Goal: Transaction & Acquisition: Subscribe to service/newsletter

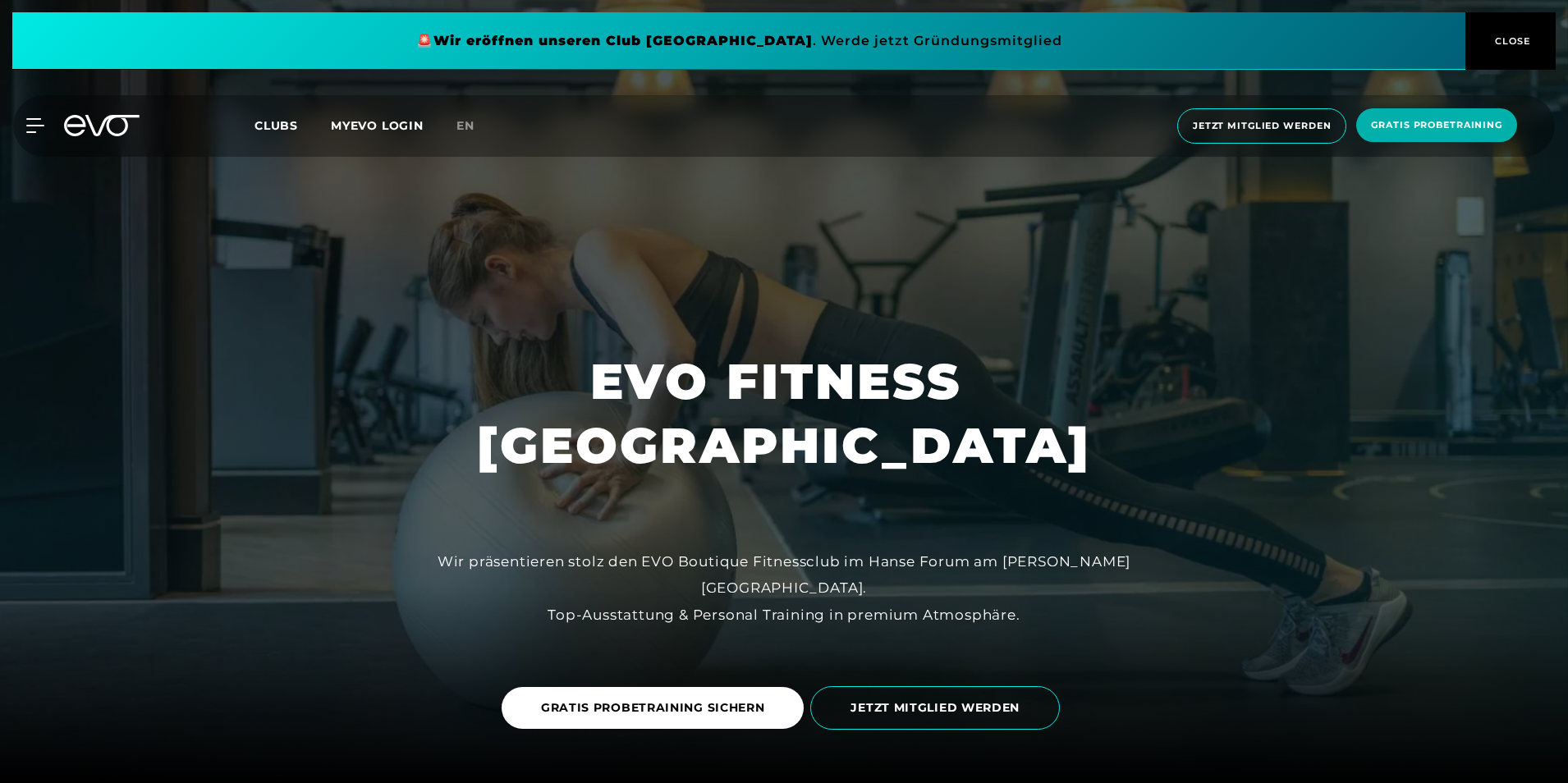
scroll to position [1807, 0]
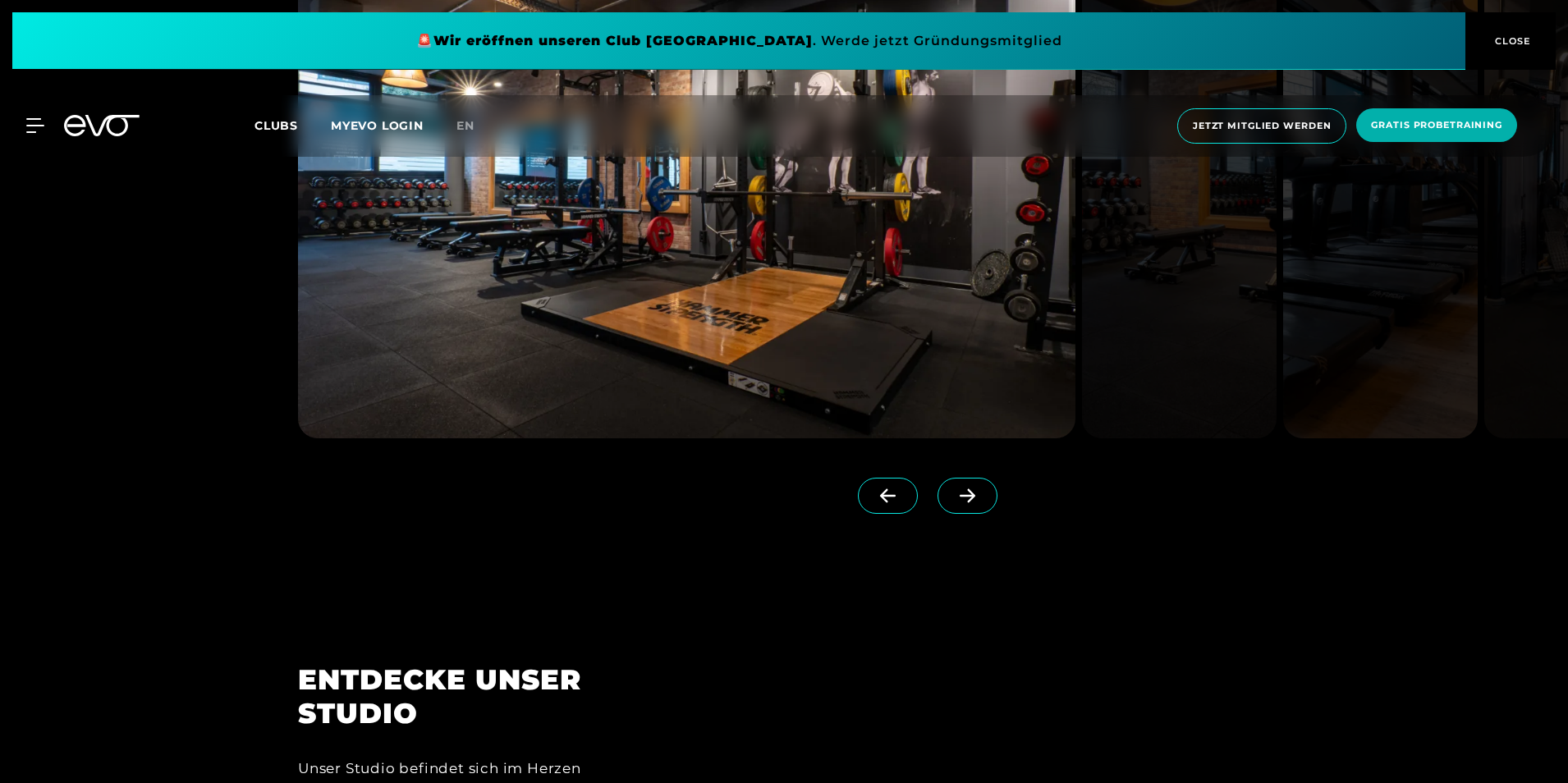
drag, startPoint x: 0, startPoint y: 0, endPoint x: 933, endPoint y: 490, distance: 1053.8
click at [953, 490] on icon at bounding box center [967, 496] width 29 height 15
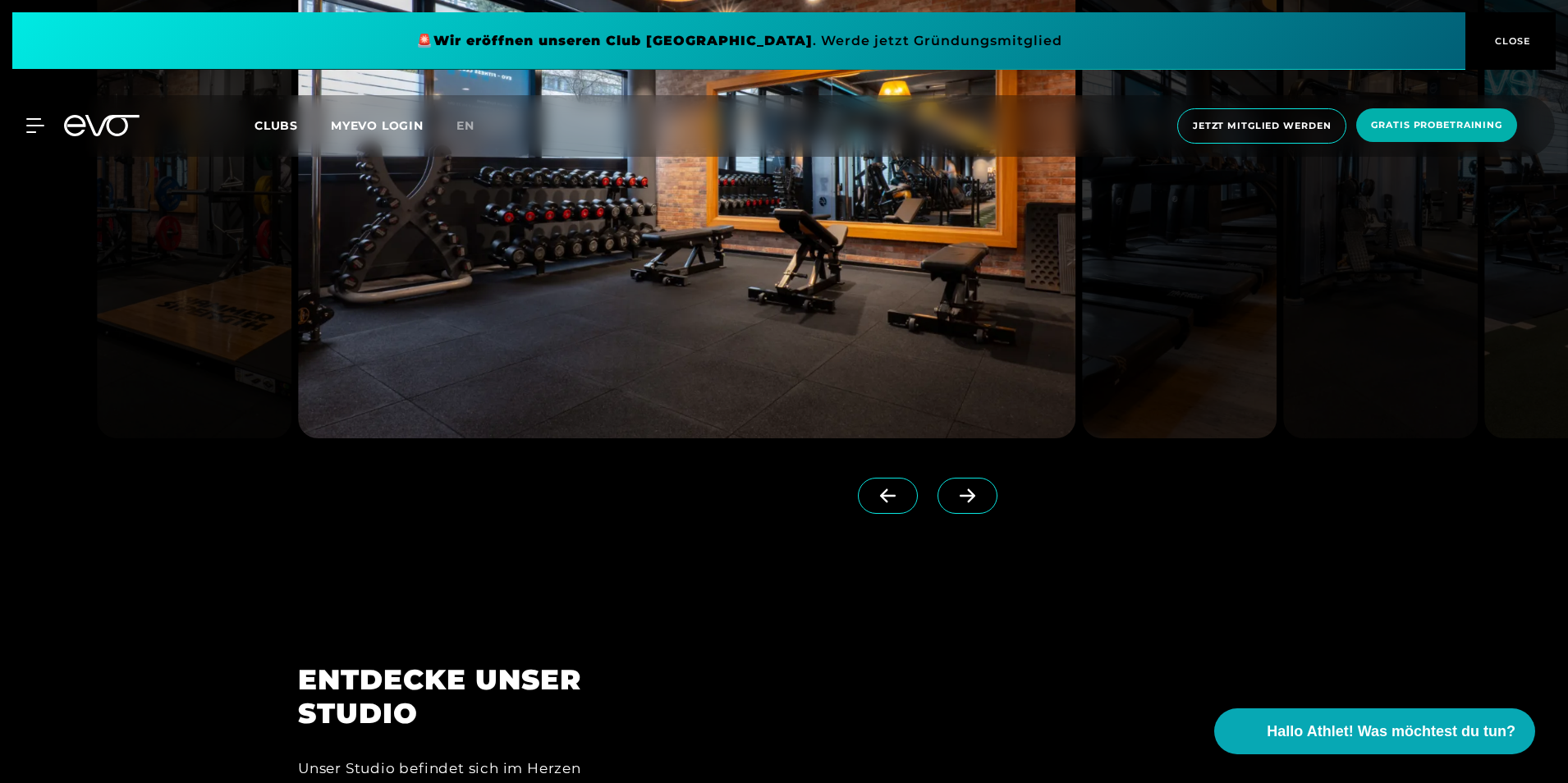
click at [953, 488] on icon at bounding box center [967, 496] width 29 height 15
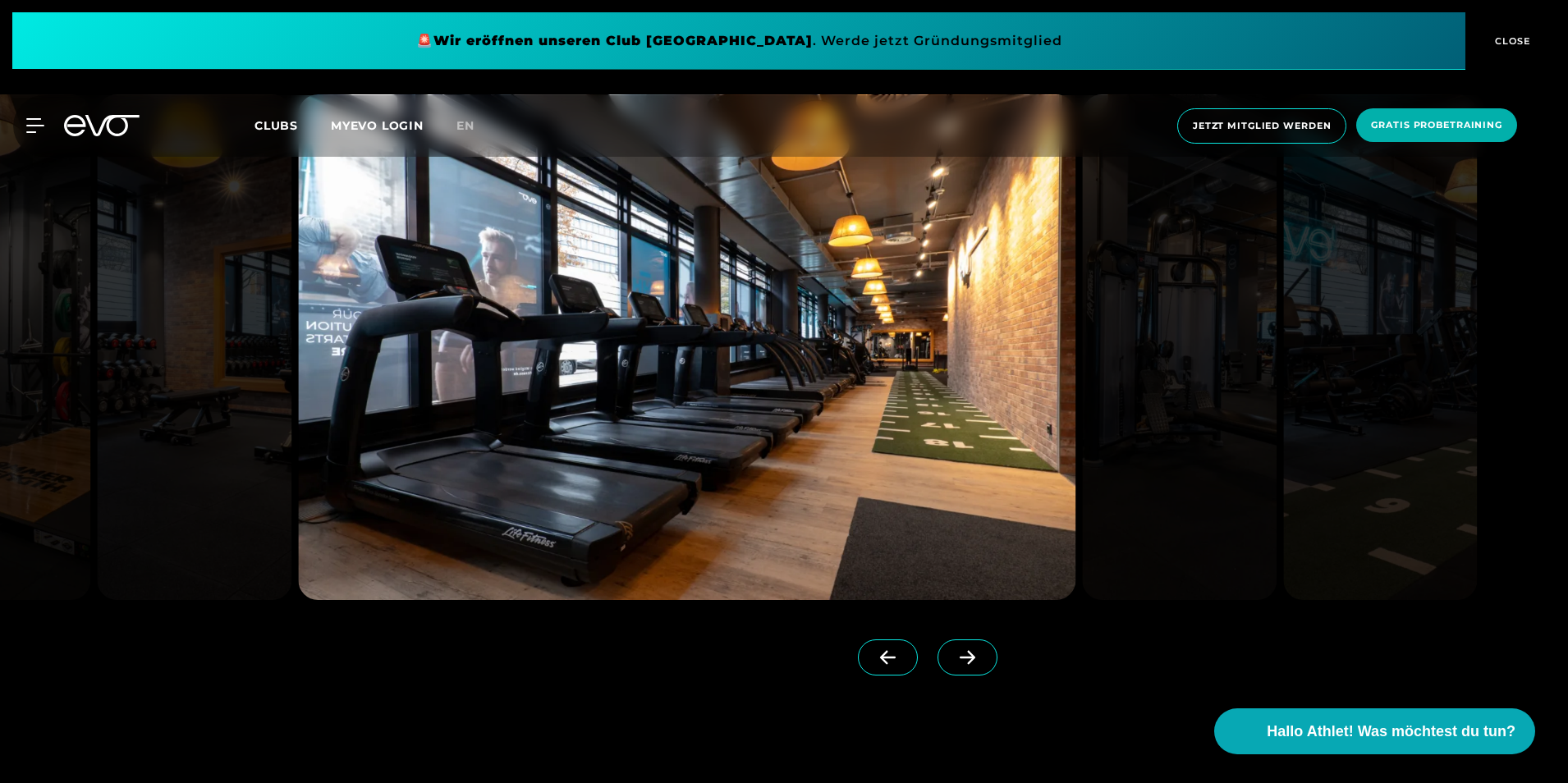
scroll to position [1642, 0]
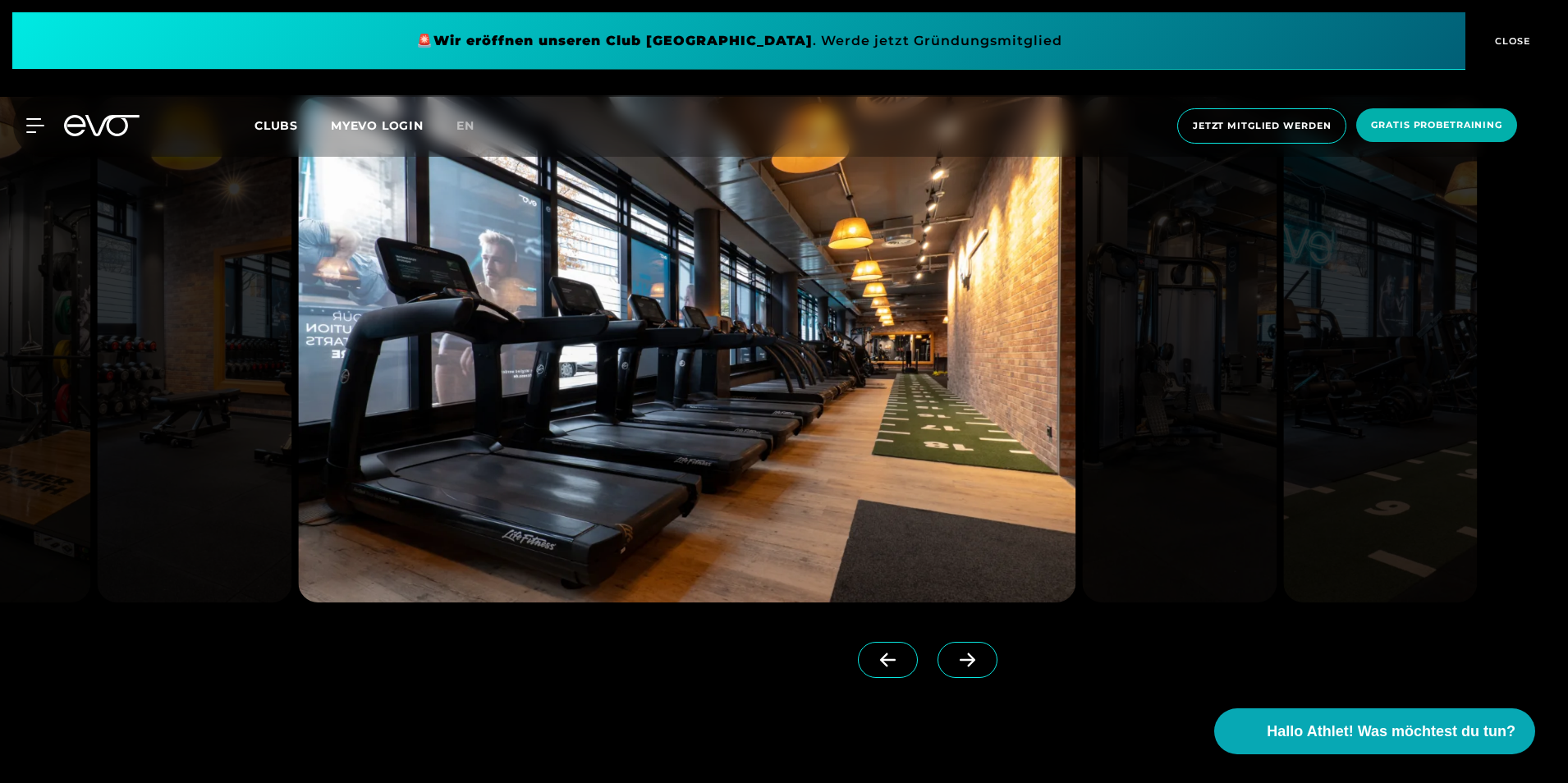
drag, startPoint x: 981, startPoint y: 570, endPoint x: 1001, endPoint y: 614, distance: 48.3
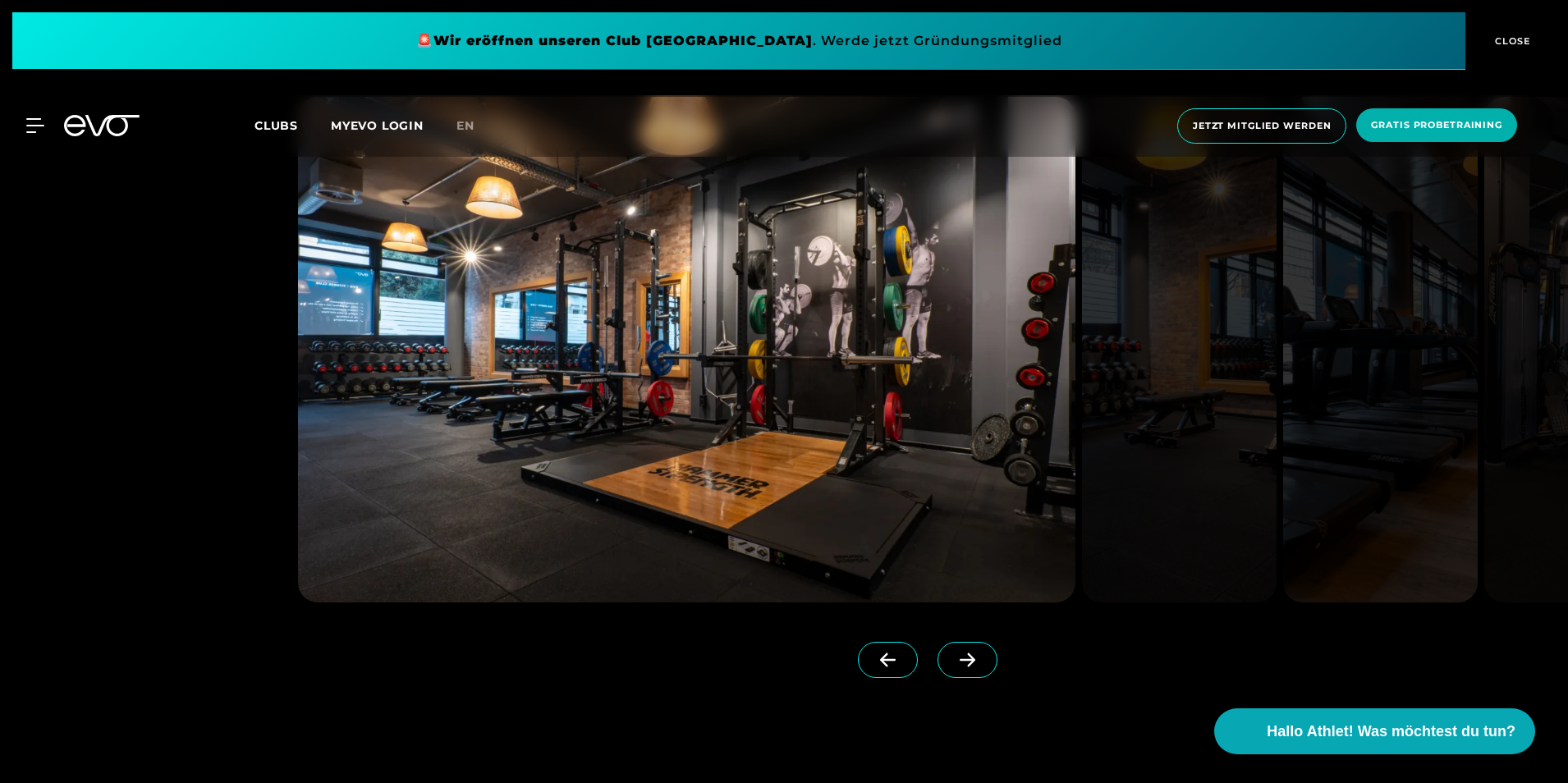
click at [960, 663] on icon at bounding box center [967, 660] width 16 height 14
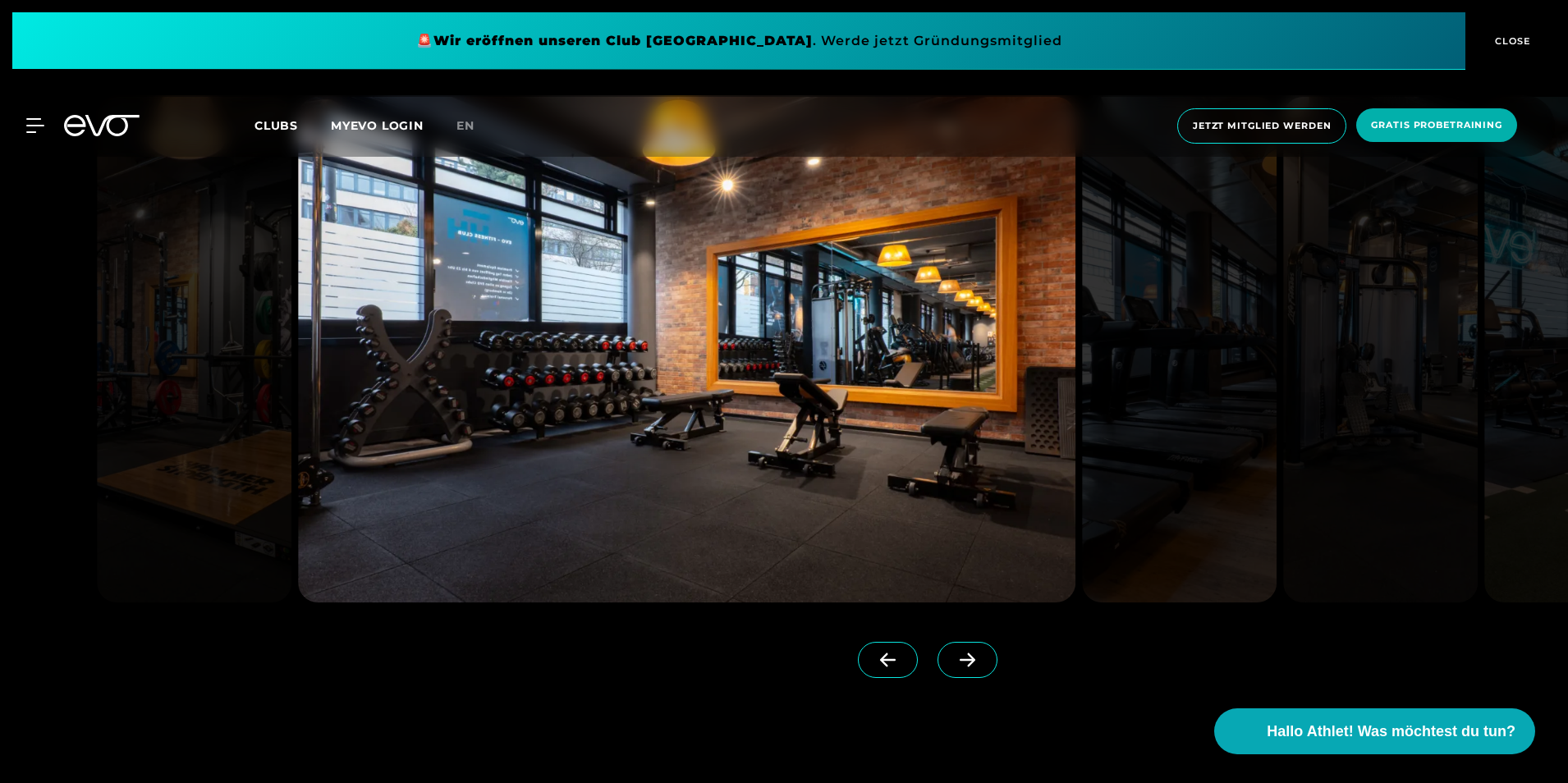
click at [960, 661] on icon at bounding box center [967, 660] width 16 height 14
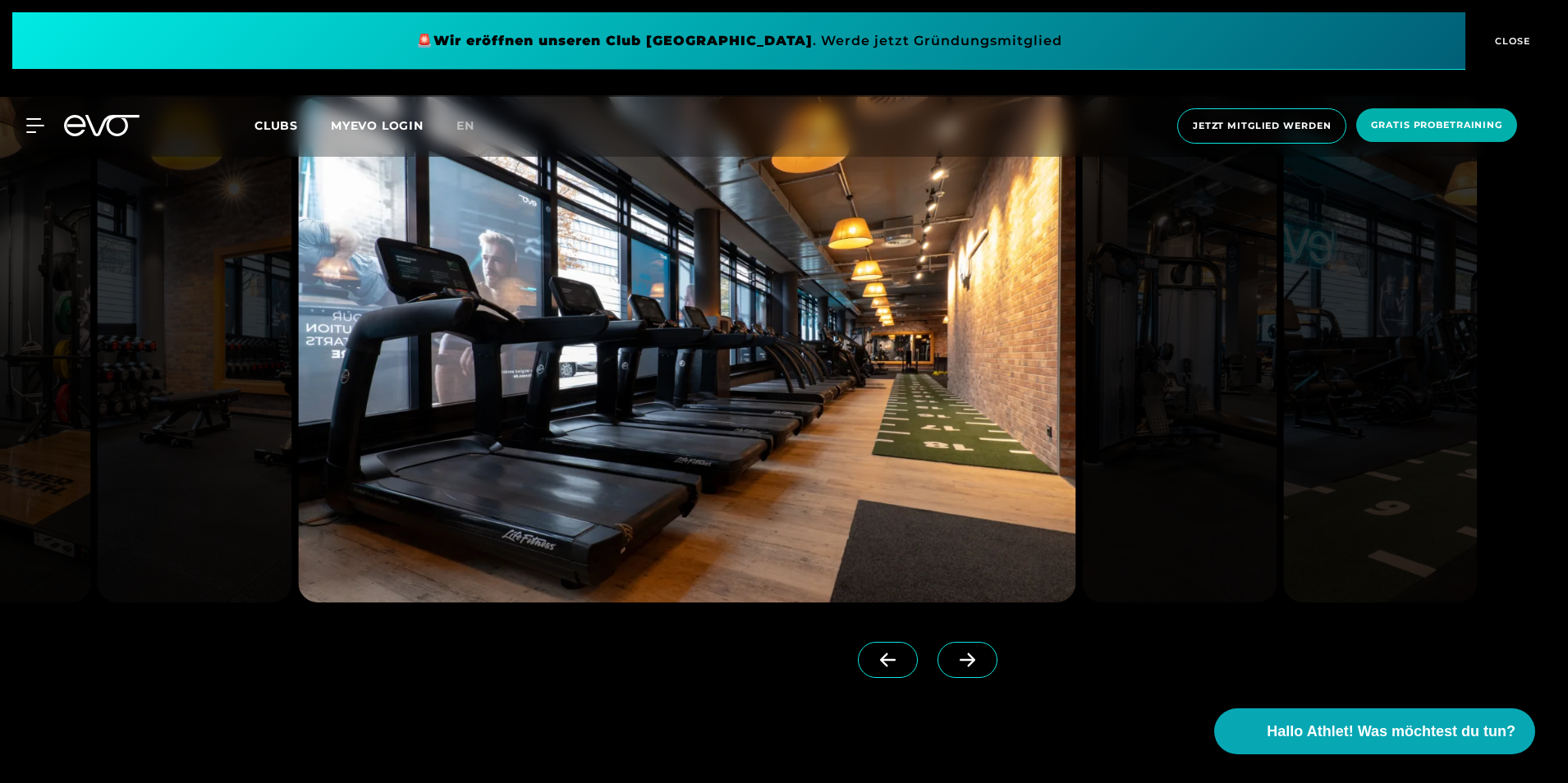
click at [953, 655] on icon at bounding box center [967, 660] width 29 height 15
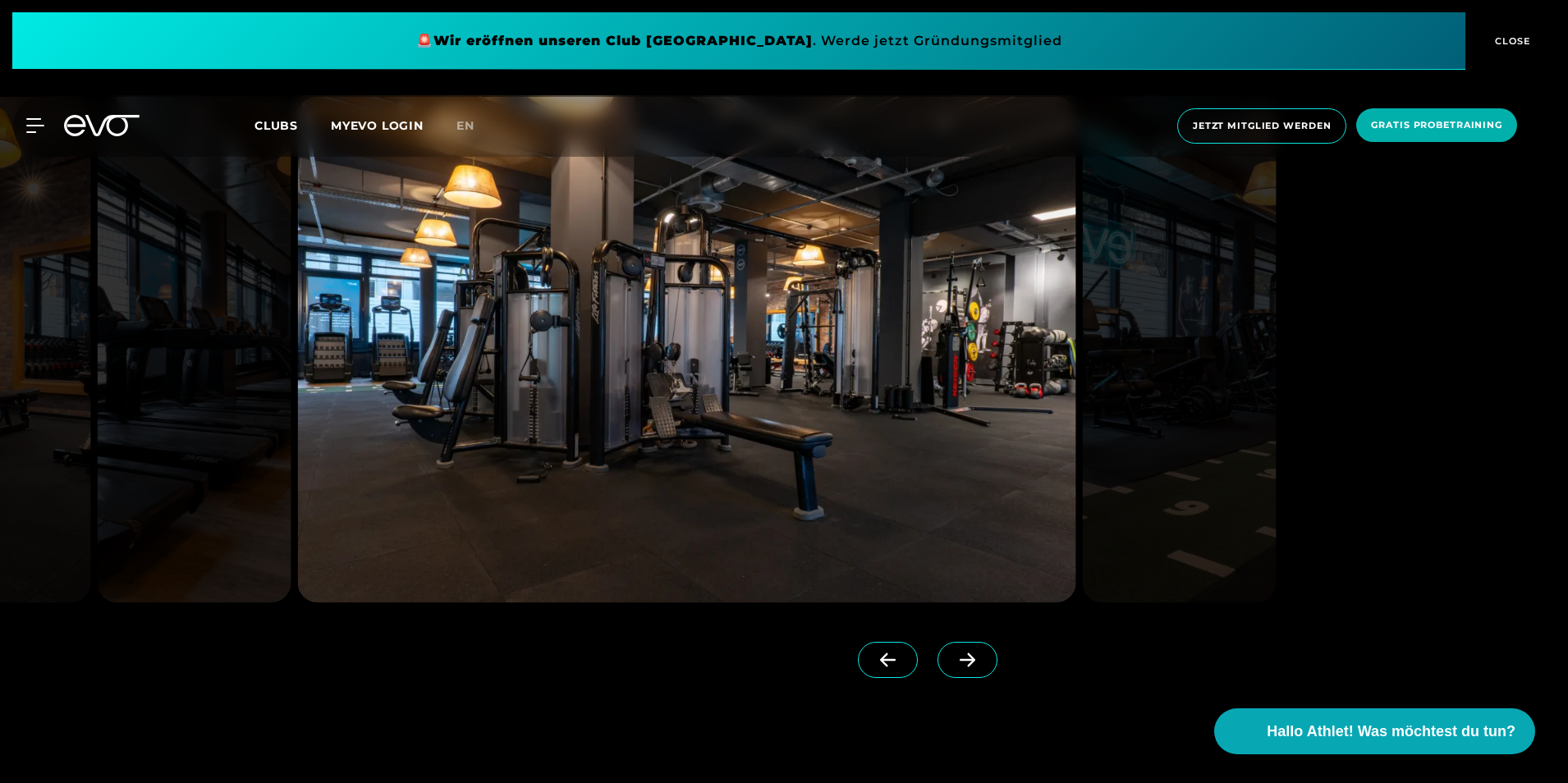
click at [953, 655] on icon at bounding box center [967, 660] width 29 height 15
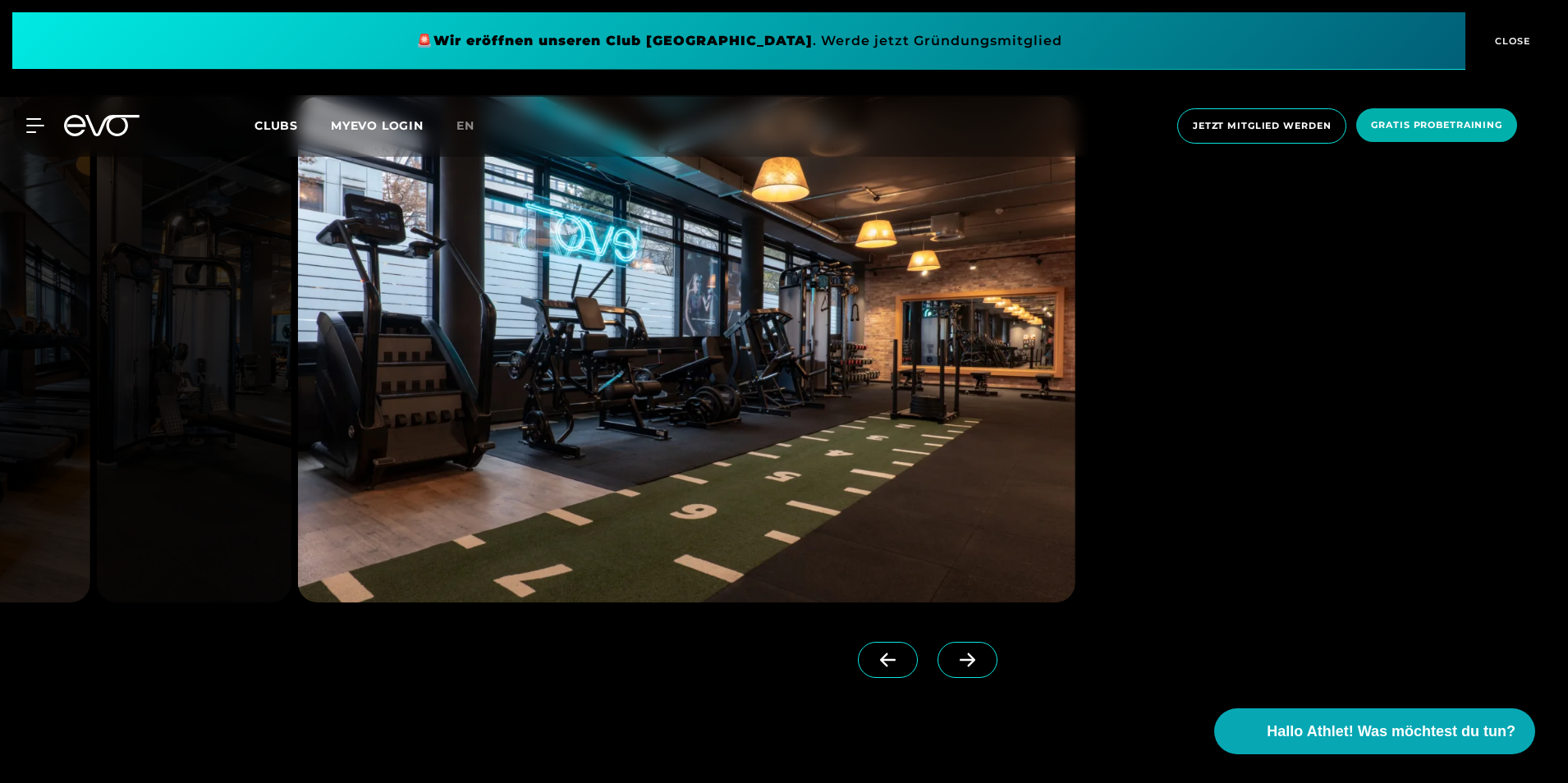
click at [953, 653] on icon at bounding box center [967, 660] width 29 height 15
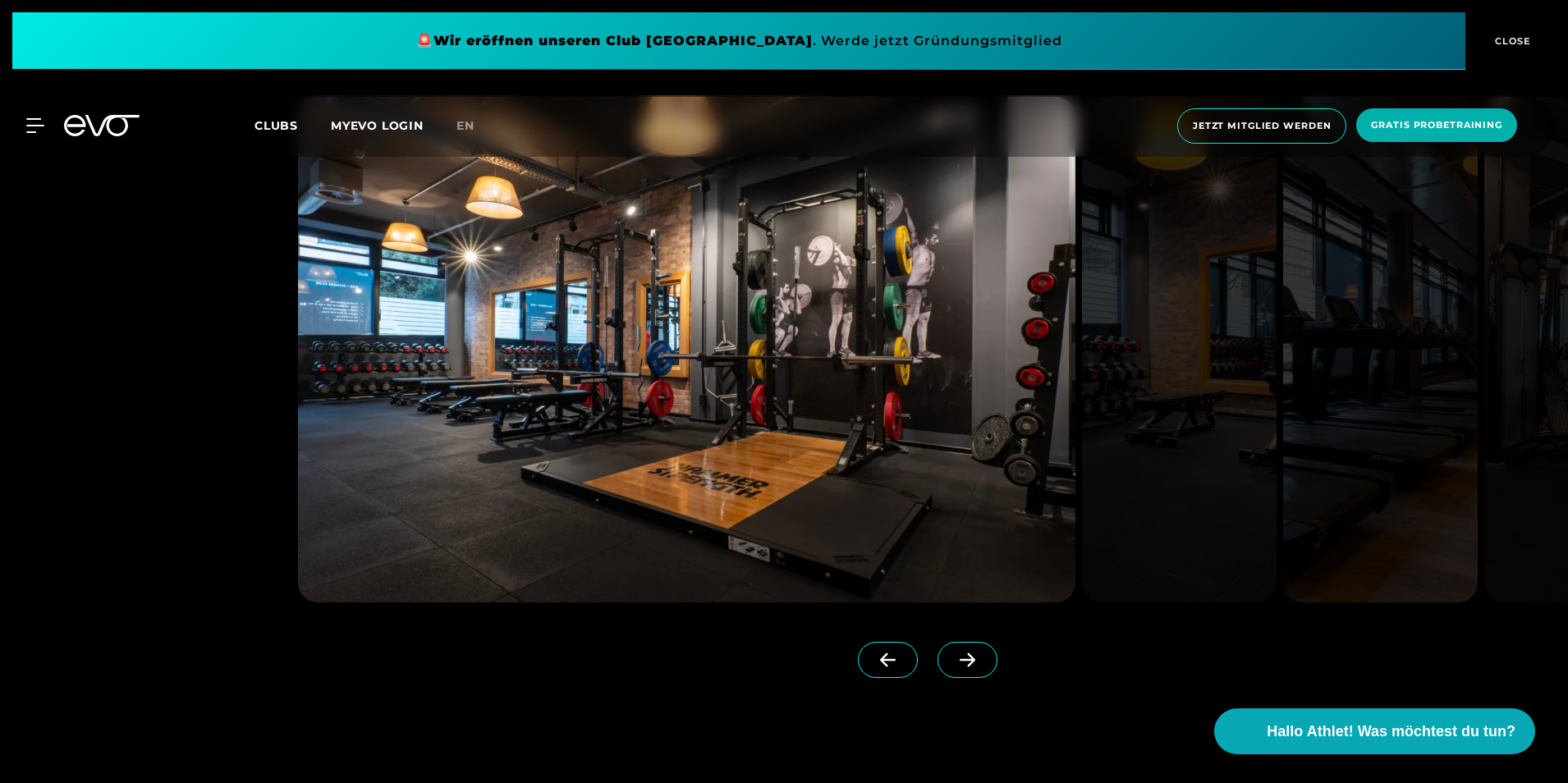
click at [953, 653] on icon at bounding box center [967, 660] width 29 height 15
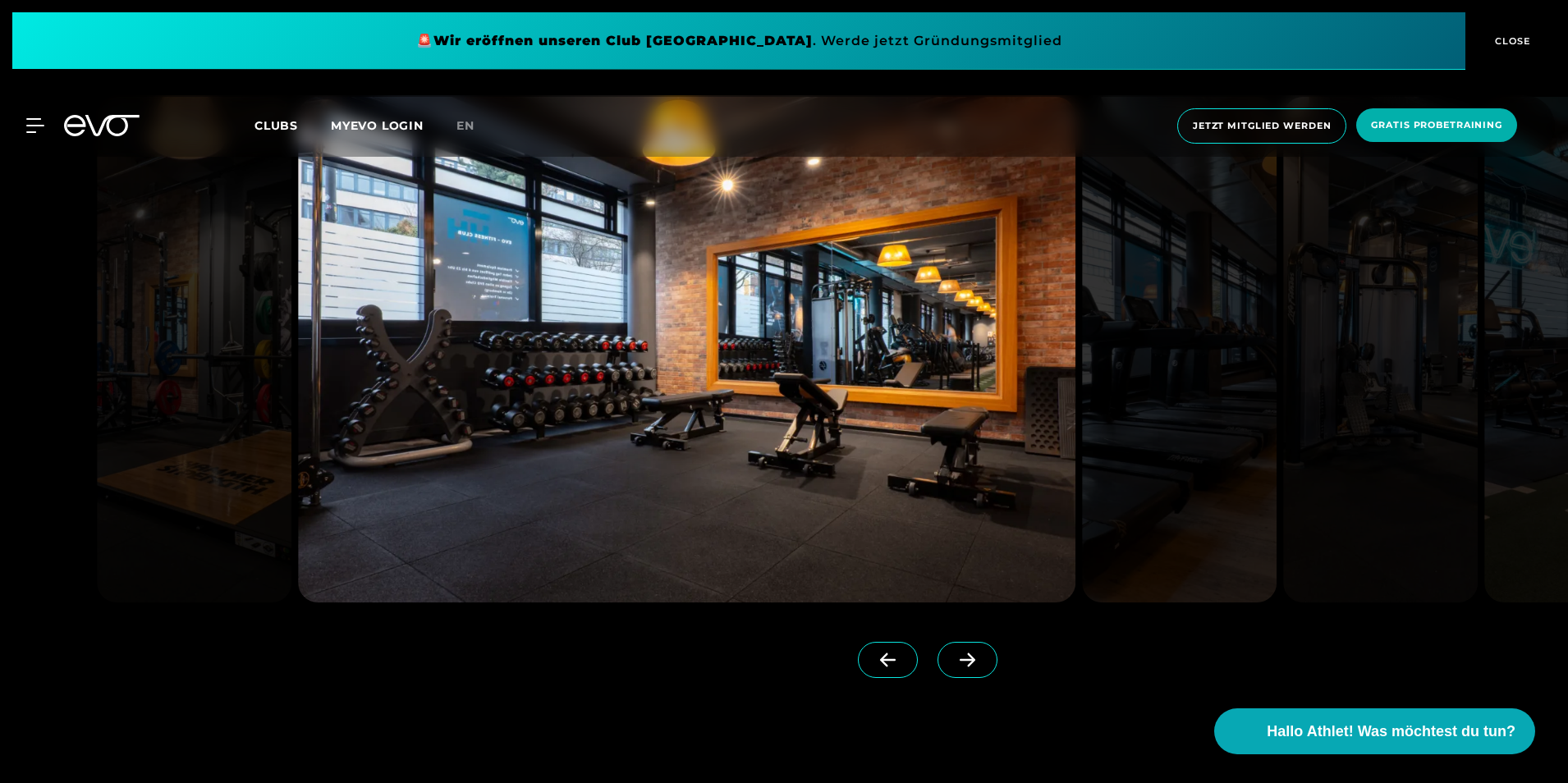
click at [953, 653] on icon at bounding box center [967, 660] width 29 height 15
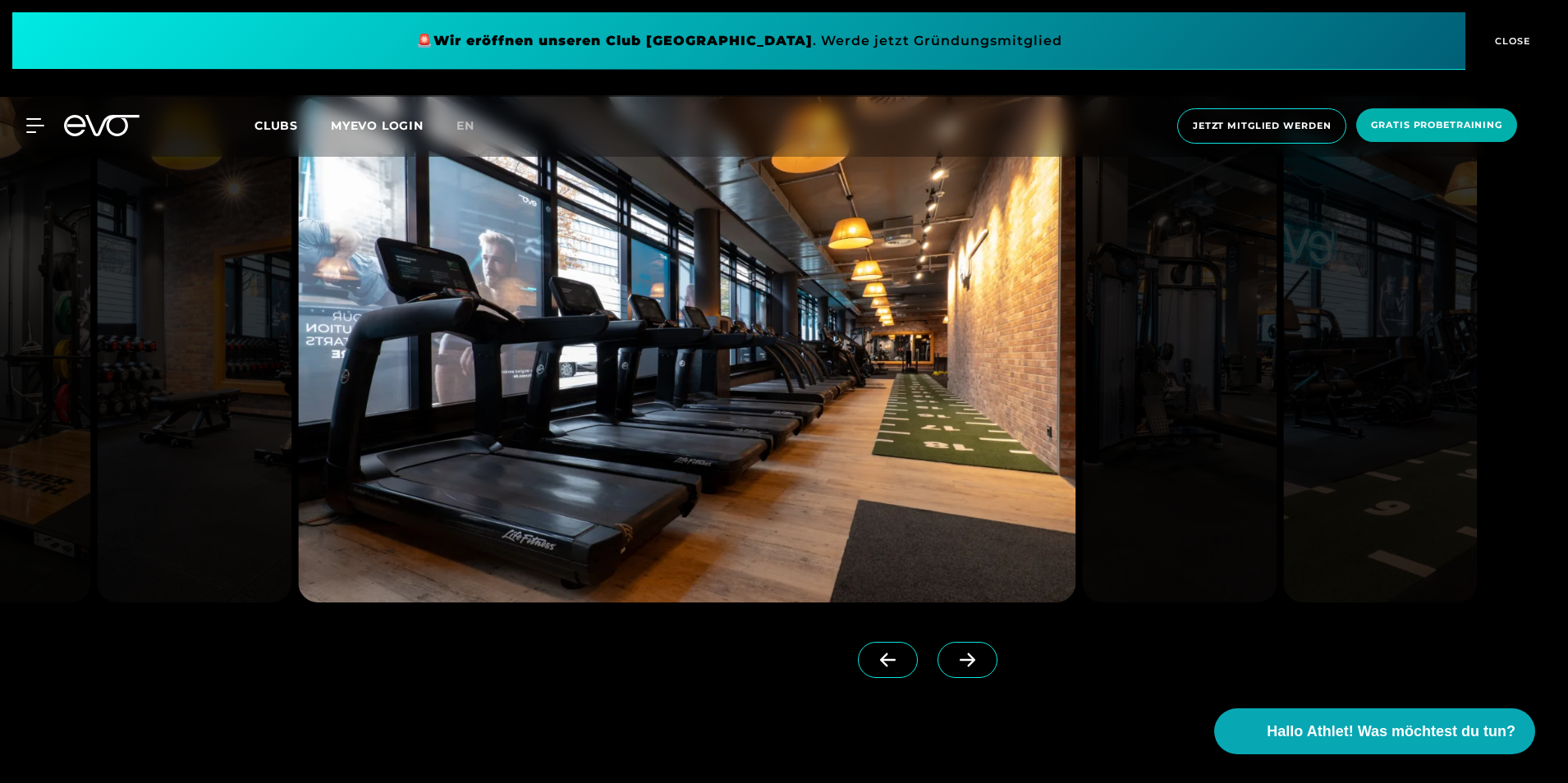
click at [953, 653] on icon at bounding box center [967, 660] width 29 height 15
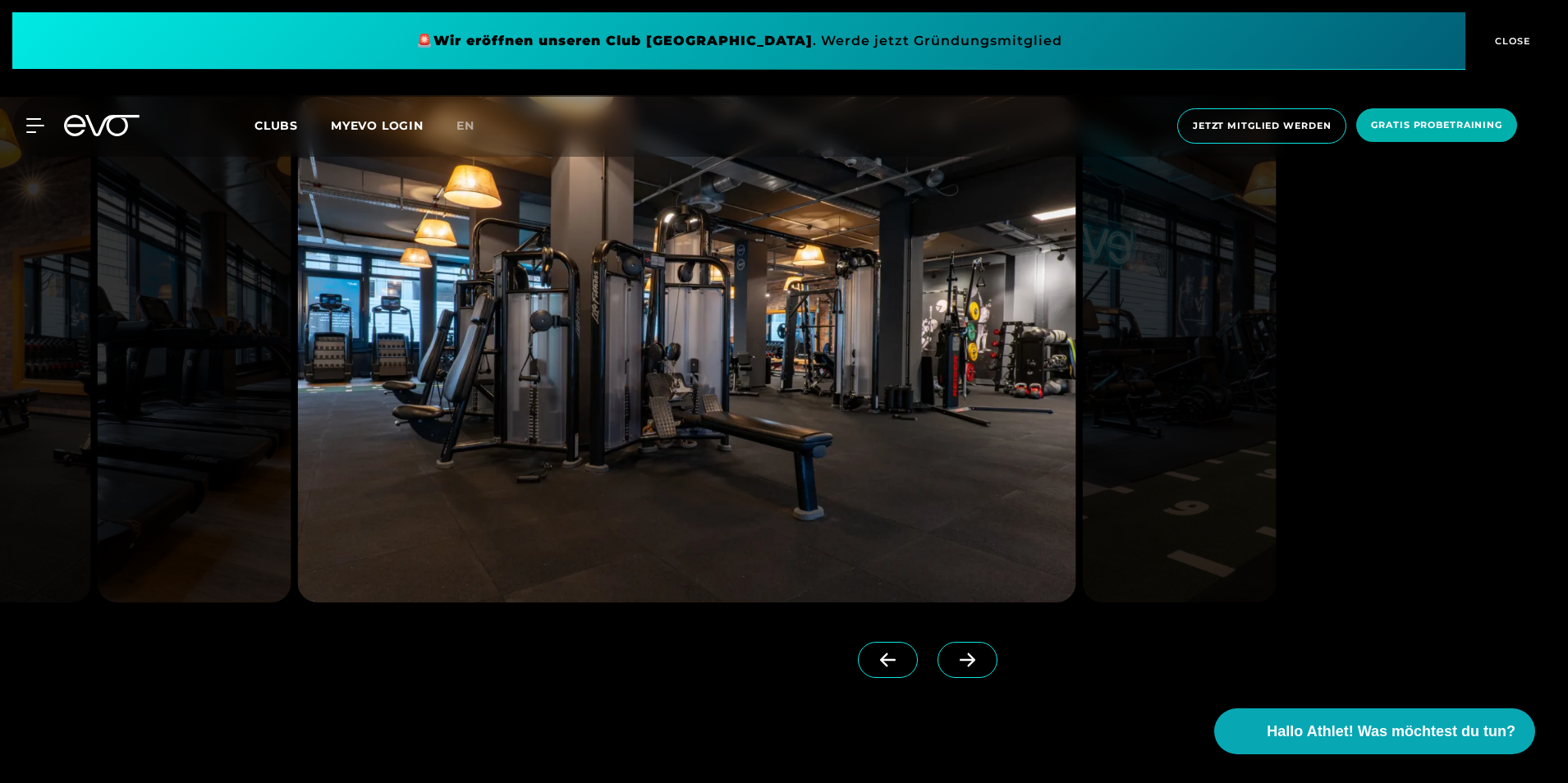
click at [953, 653] on icon at bounding box center [967, 660] width 29 height 15
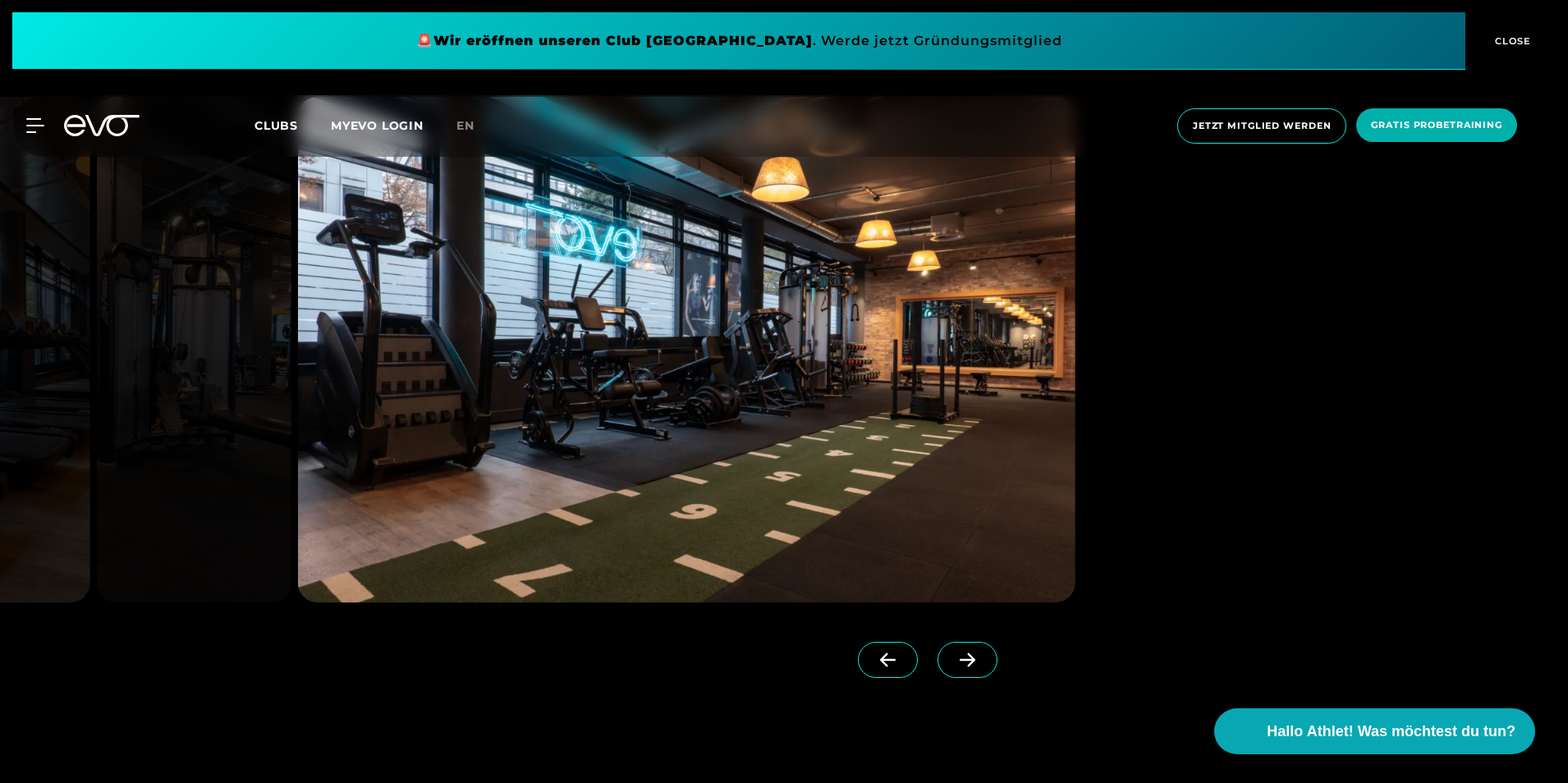
click at [953, 653] on icon at bounding box center [967, 660] width 29 height 15
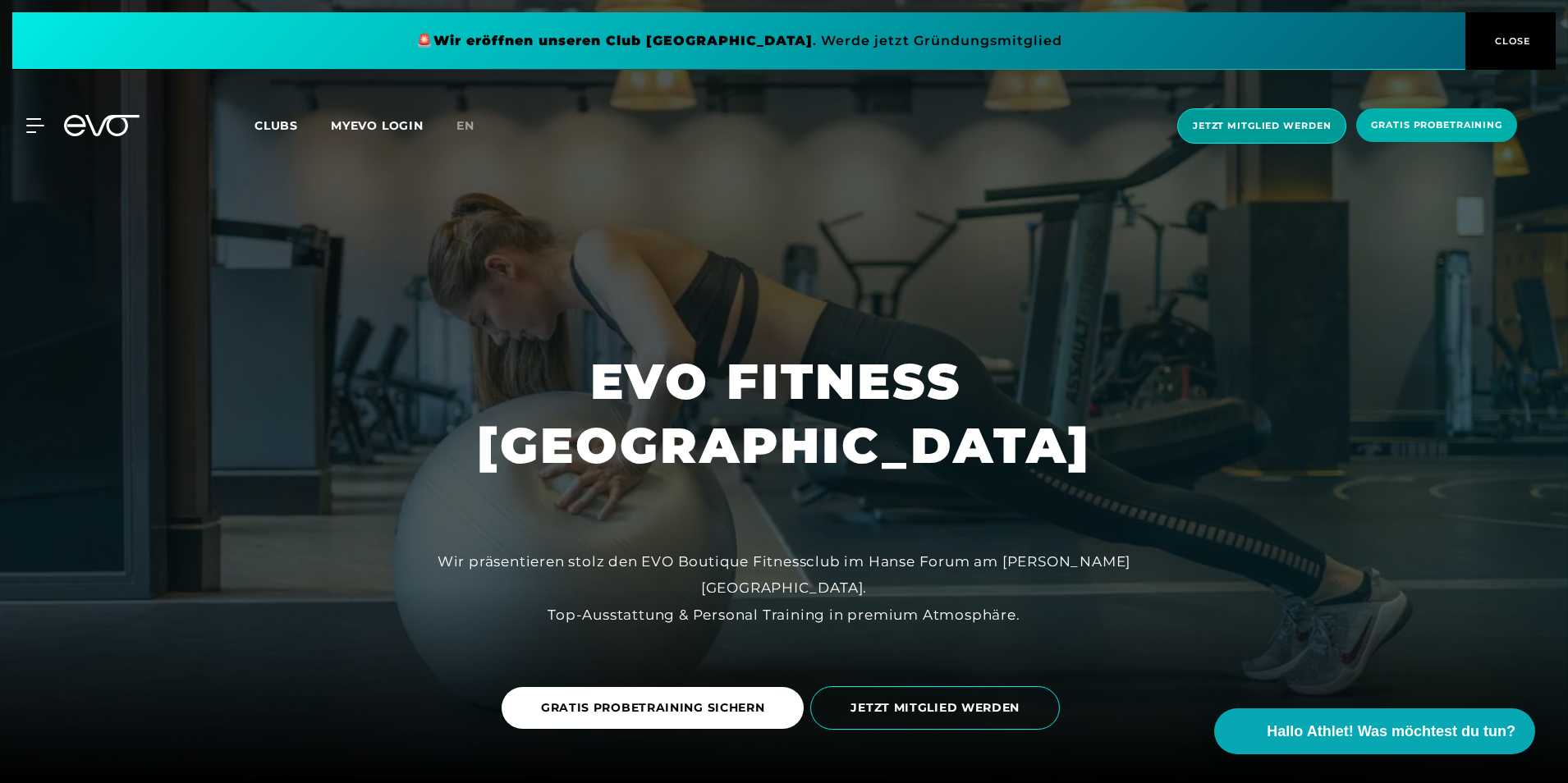
click at [1254, 116] on span "Jetzt Mitglied werden" at bounding box center [1262, 126] width 169 height 36
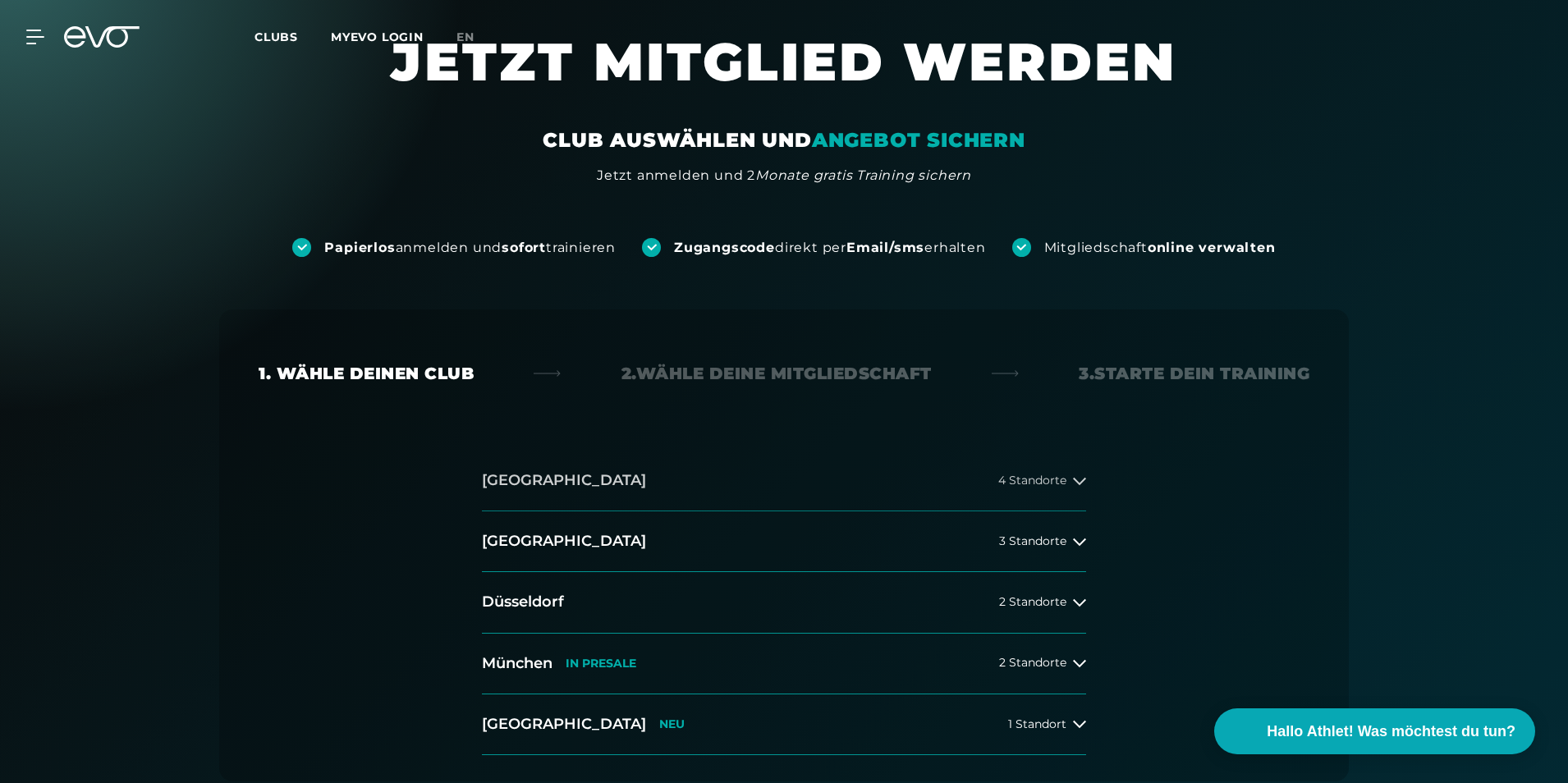
scroll to position [82, 0]
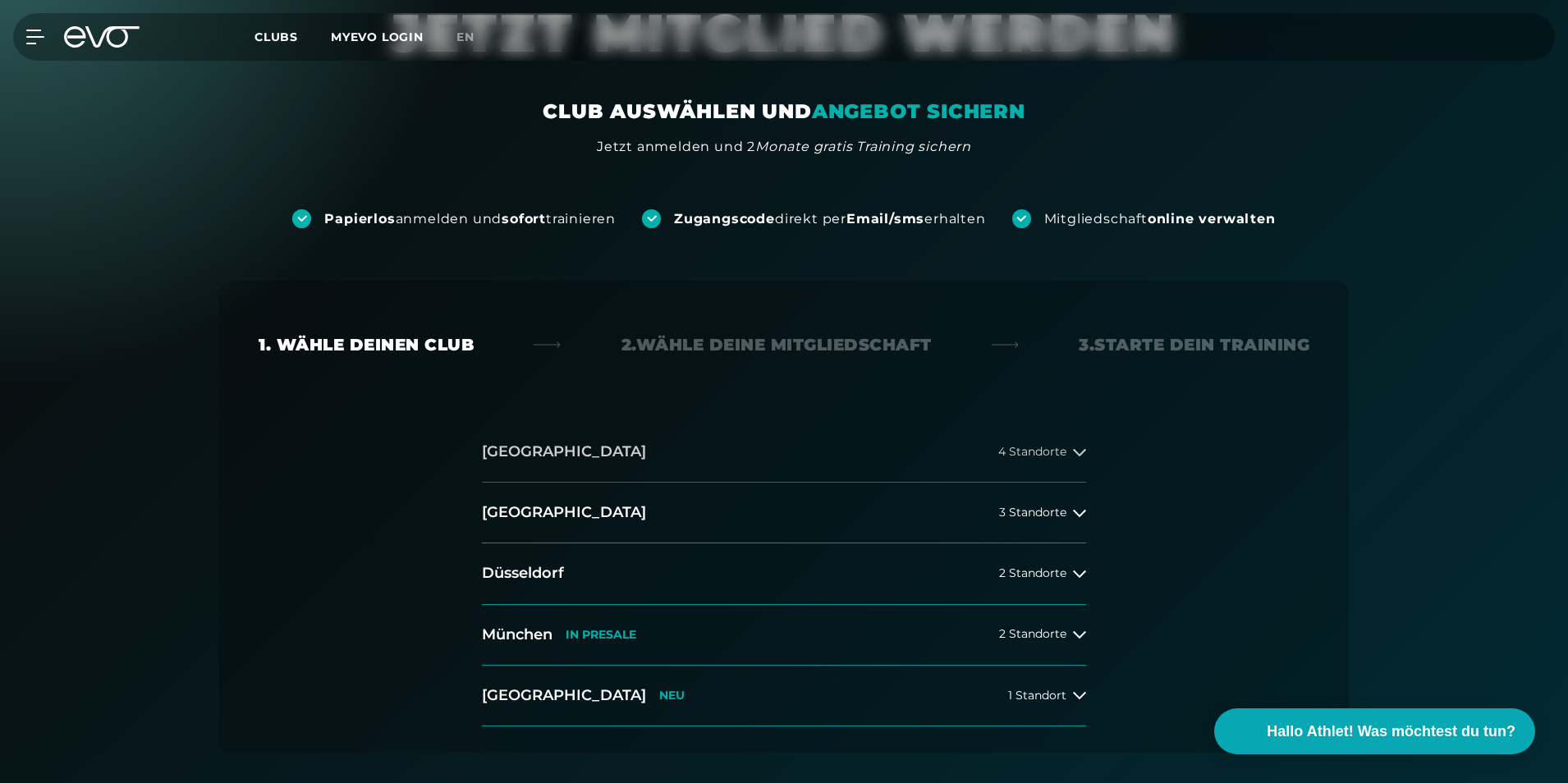
click at [1031, 453] on span "4 Standorte" at bounding box center [1033, 452] width 68 height 12
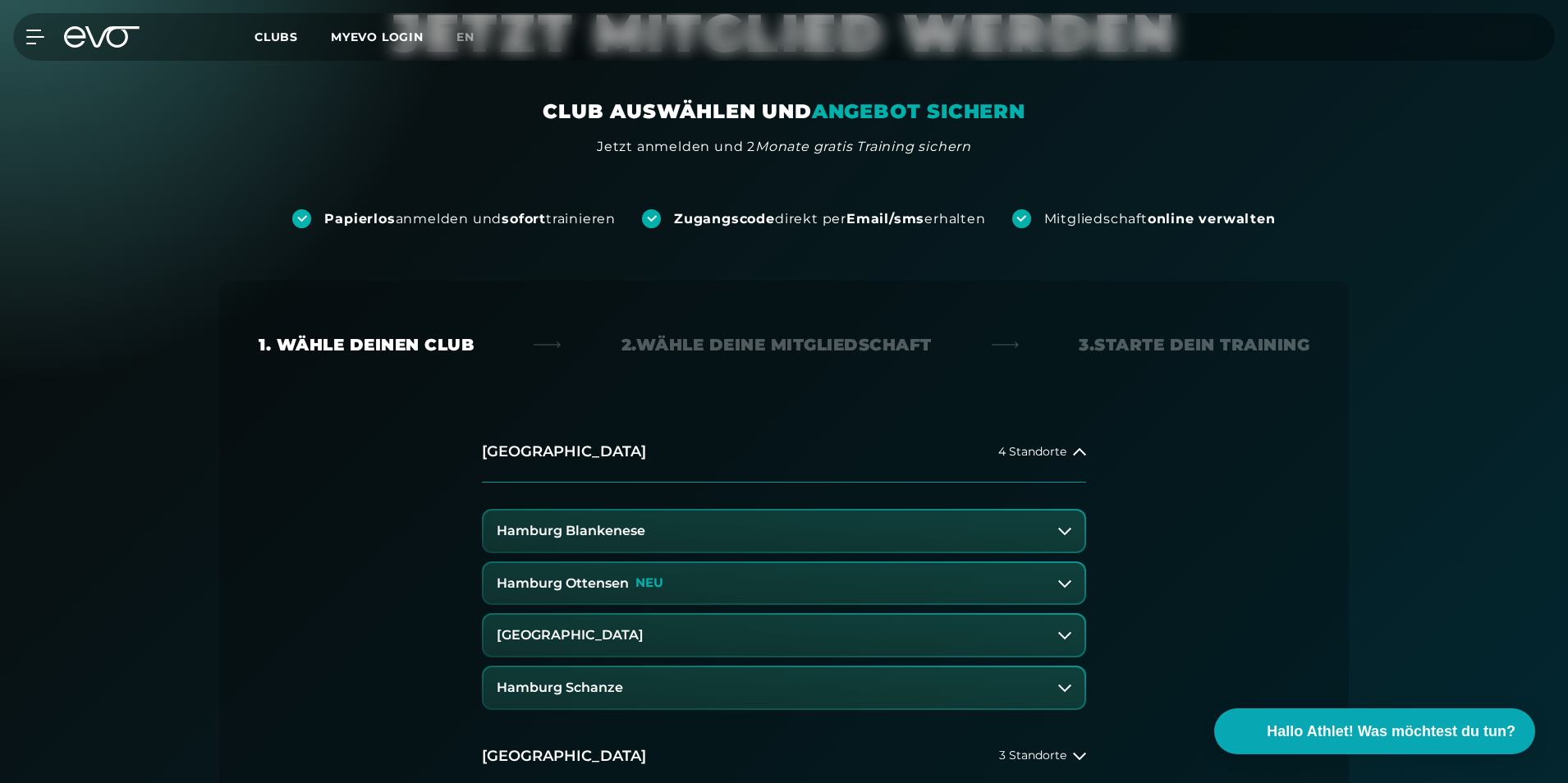
click at [713, 642] on button "Hamburg Stadthausbrücke" at bounding box center [784, 635] width 601 height 41
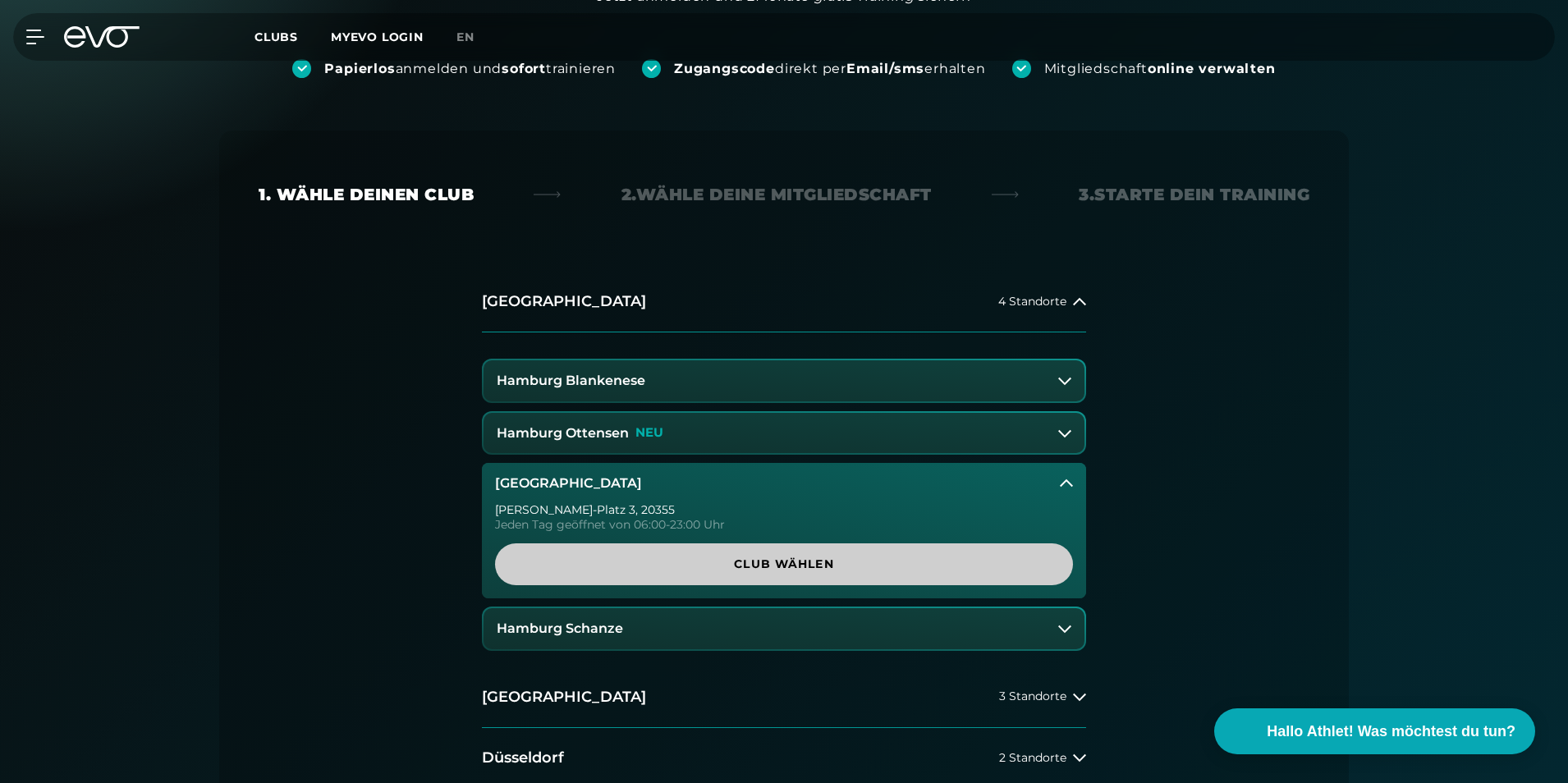
scroll to position [247, 0]
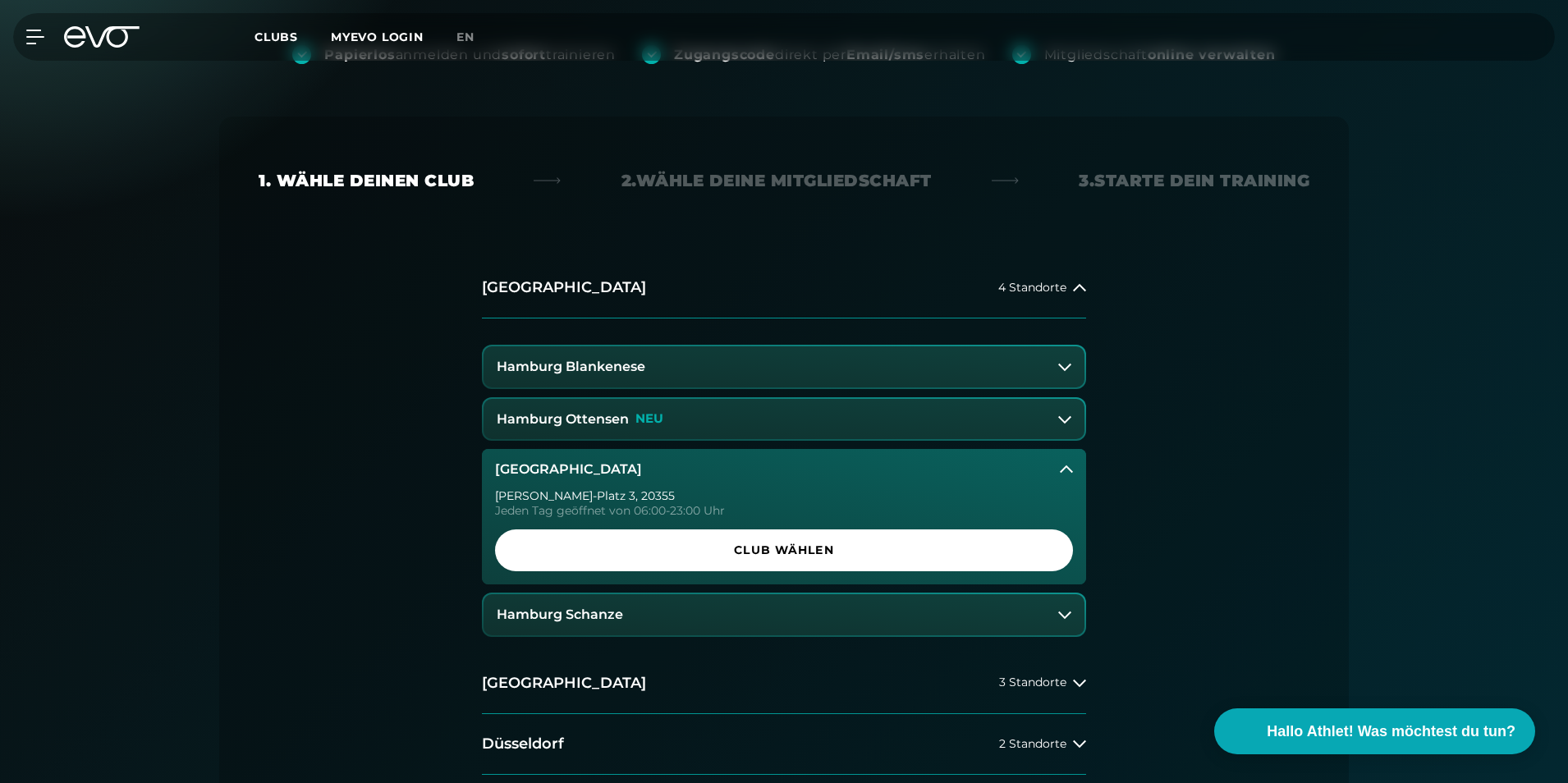
click at [1508, 351] on div "Papierlos anmelden und sofort trainieren Zugangscode direkt per Email/sms erhal…" at bounding box center [784, 484] width 1568 height 983
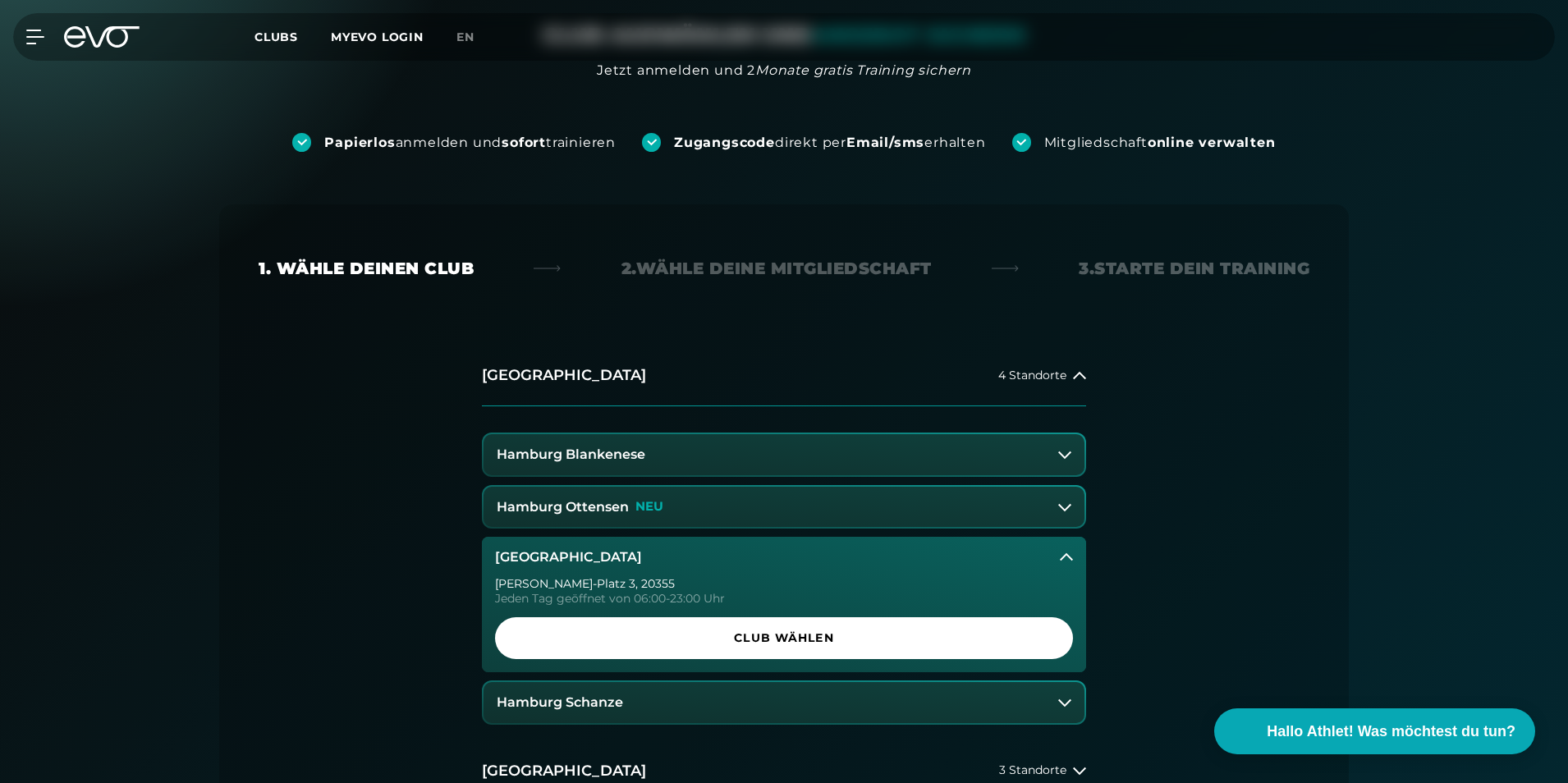
scroll to position [0, 0]
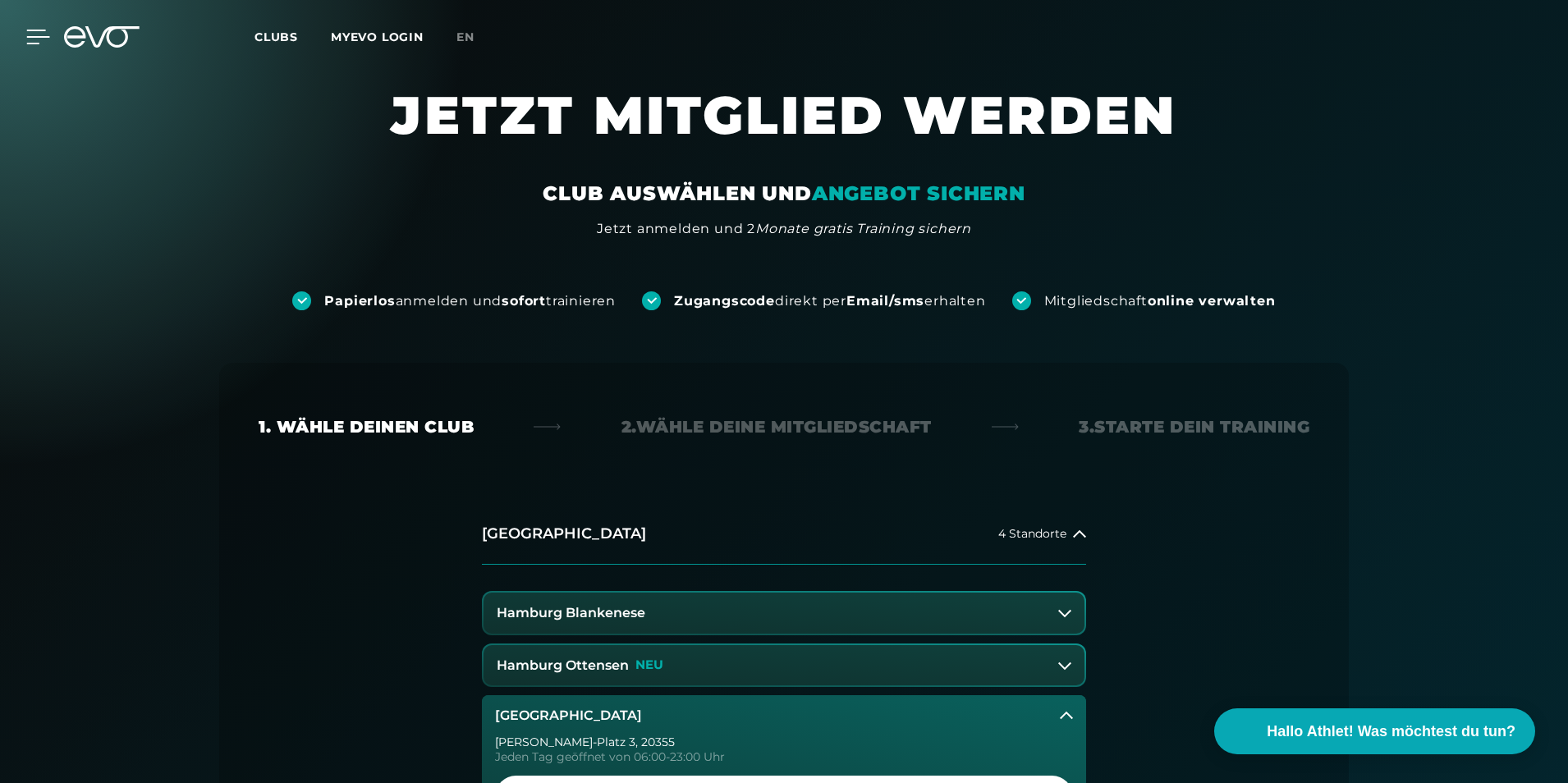
click at [39, 33] on icon at bounding box center [38, 37] width 24 height 15
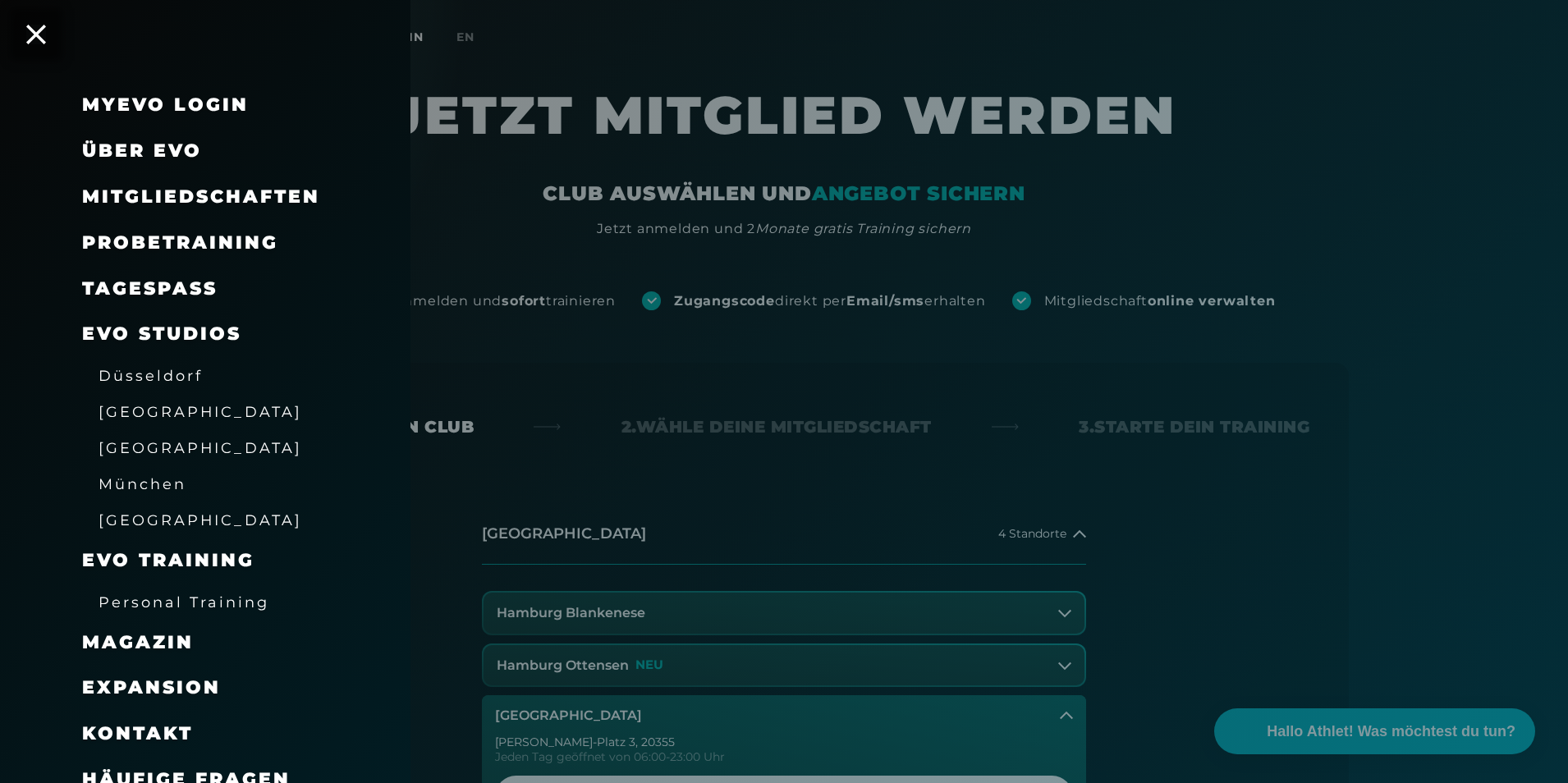
click at [161, 153] on span "Über EVO" at bounding box center [142, 150] width 120 height 22
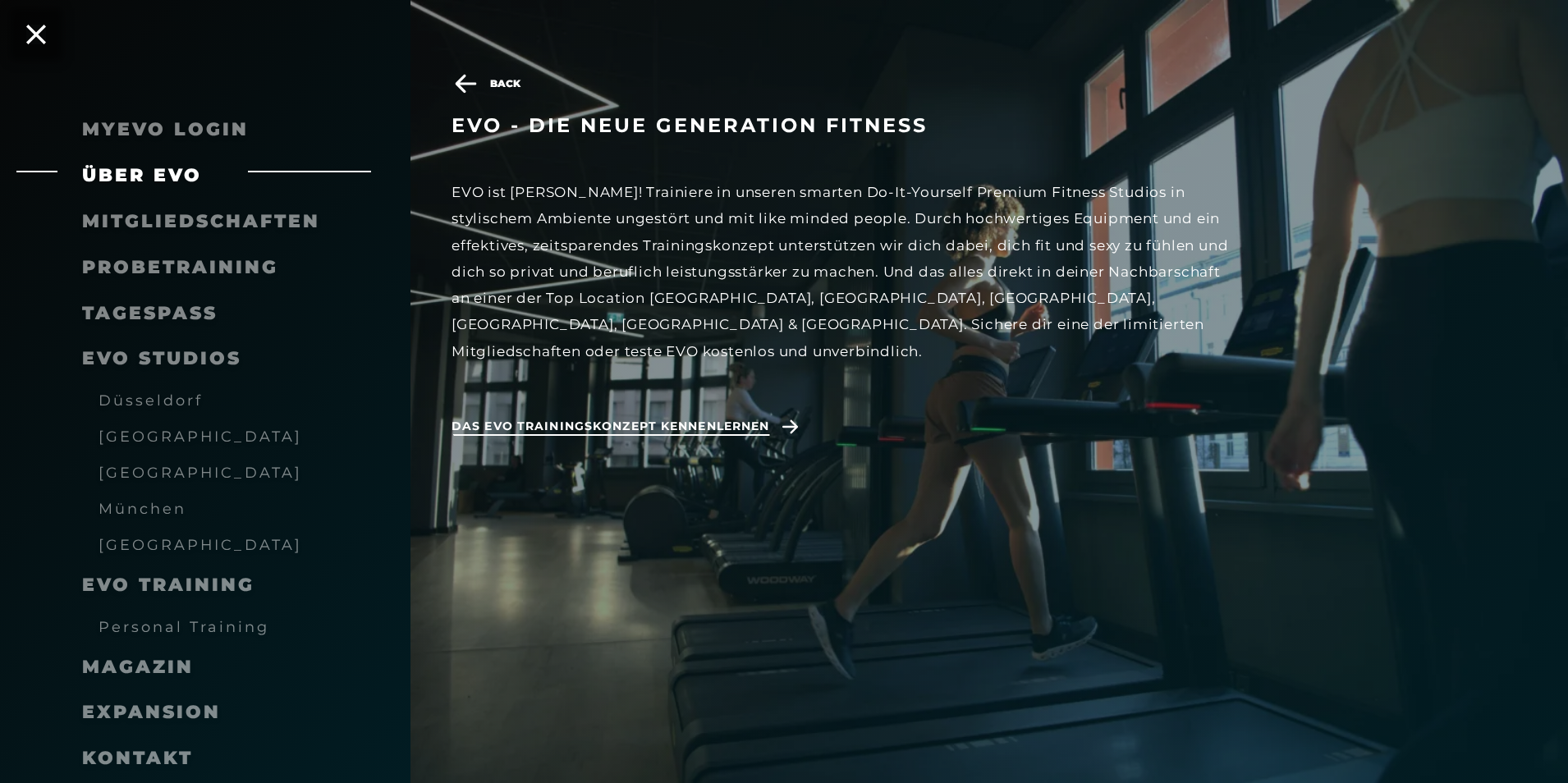
click at [543, 418] on span "Das EVO Trainingskonzept kennenlernen" at bounding box center [610, 426] width 318 height 17
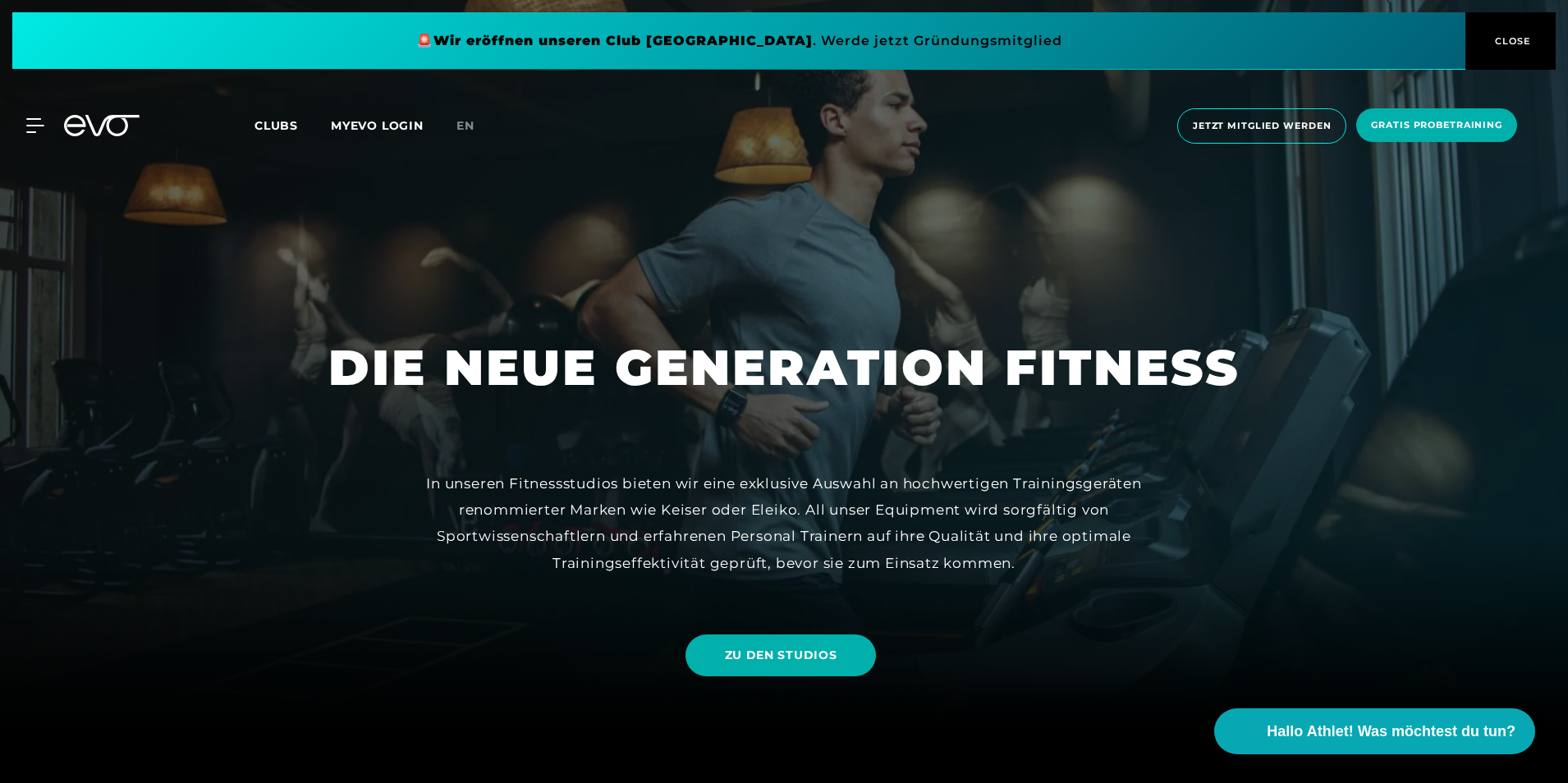
scroll to position [82, 0]
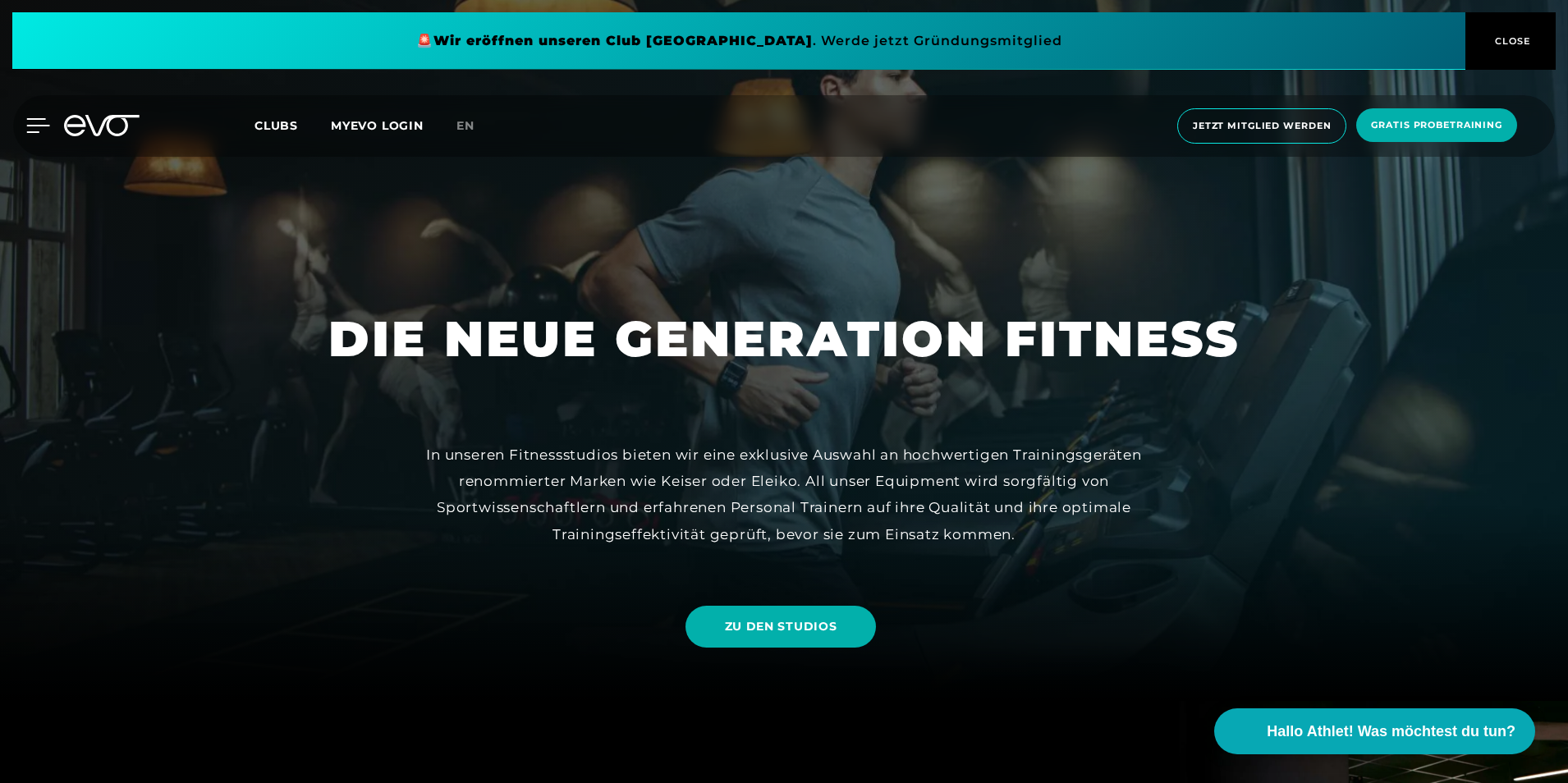
click at [37, 121] on icon at bounding box center [38, 125] width 24 height 15
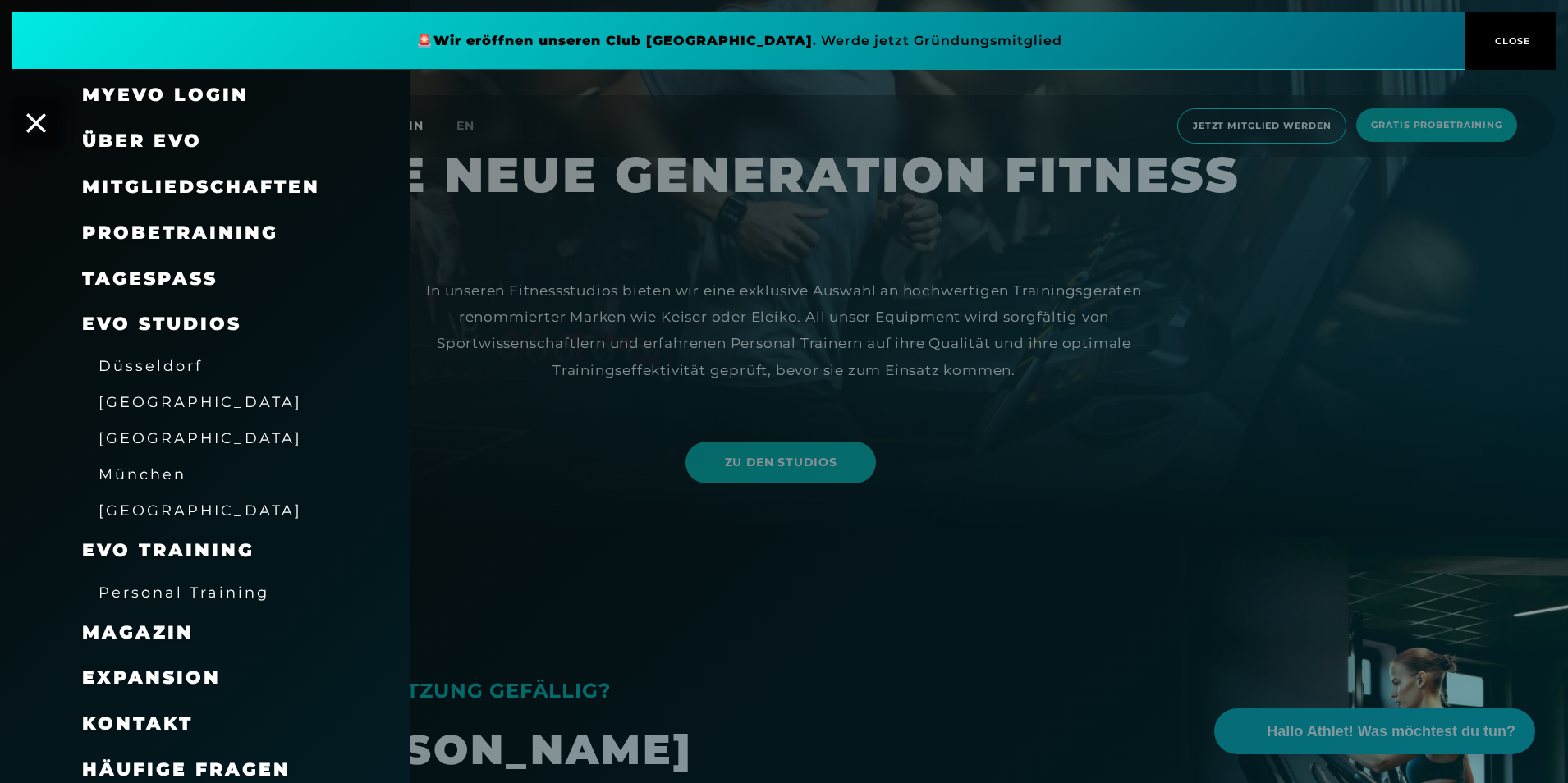
scroll to position [0, 0]
